Goal: Navigation & Orientation: Find specific page/section

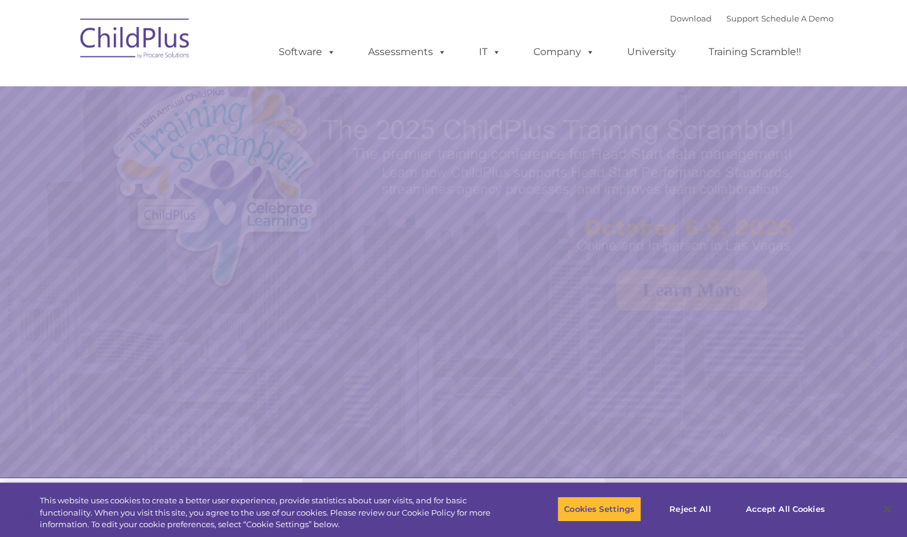
select select "MEDIUM"
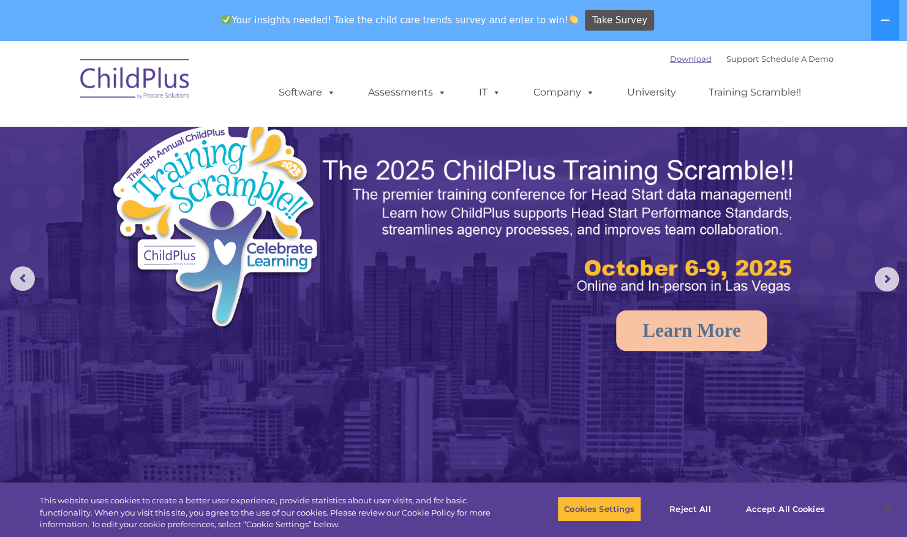
click at [670, 64] on link "Download" at bounding box center [691, 59] width 42 height 10
click at [331, 98] on span at bounding box center [328, 92] width 13 height 12
click at [326, 91] on span at bounding box center [328, 92] width 13 height 12
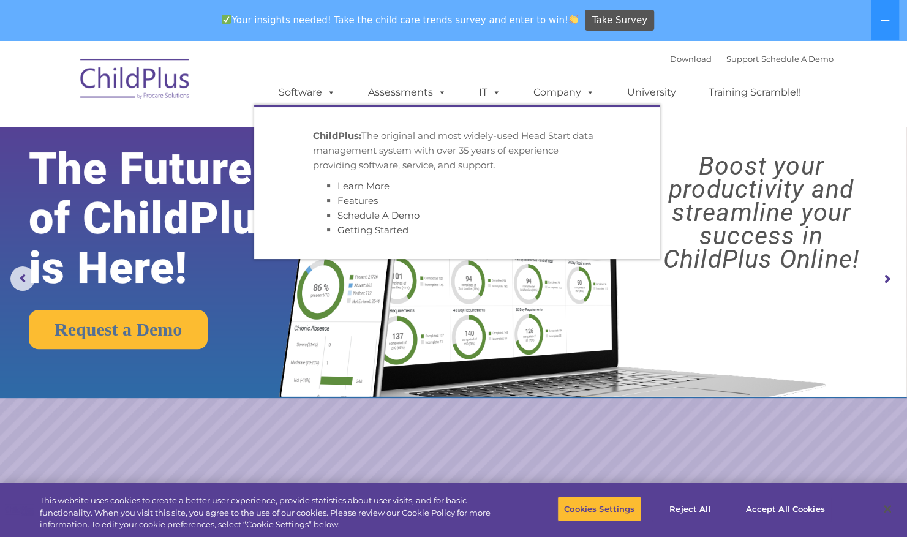
click at [352, 63] on div "Download Support | Schedule A Demo  MENU MENU Software ChildPlus: The original…" at bounding box center [543, 83] width 579 height 67
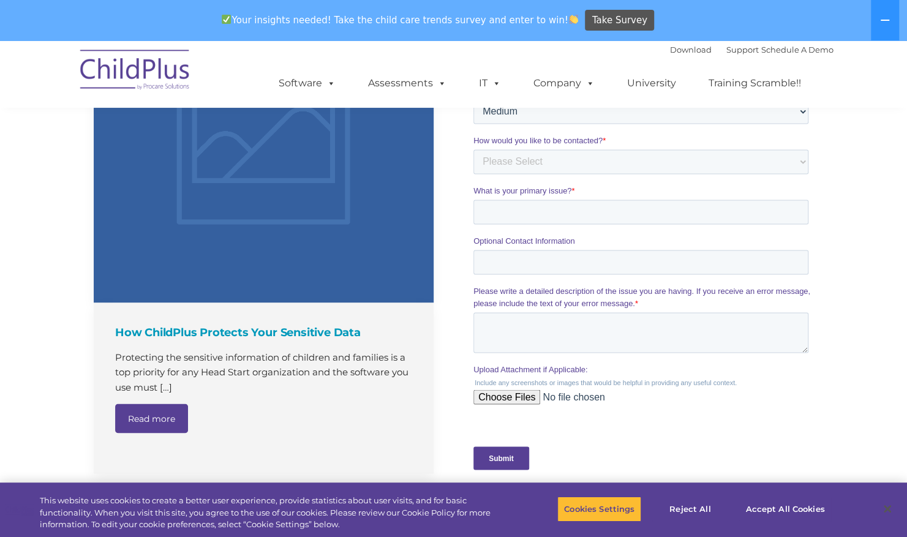
scroll to position [983, 0]
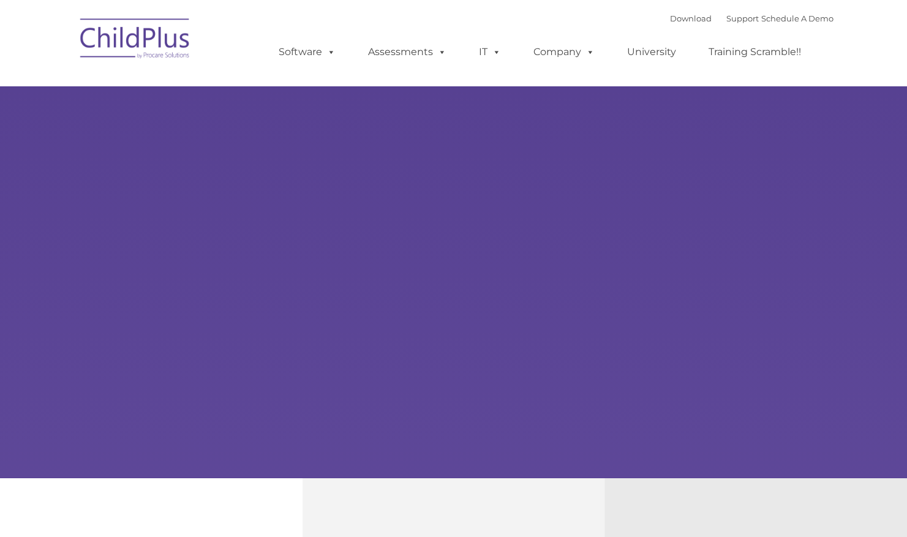
type input ""
select select "MEDIUM"
